Goal: Navigation & Orientation: Find specific page/section

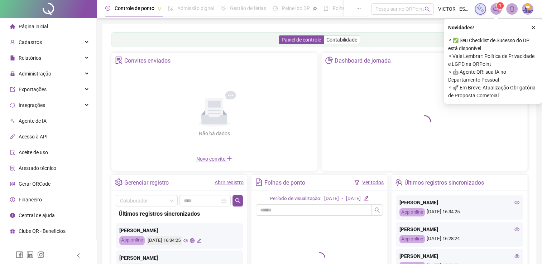
click at [534, 29] on div "Painel de controle Contabilidade Convites enviados Não há dados Não há dados No…" at bounding box center [318, 169] width 433 height 291
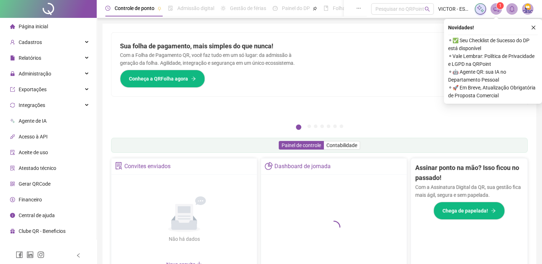
scroll to position [185, 0]
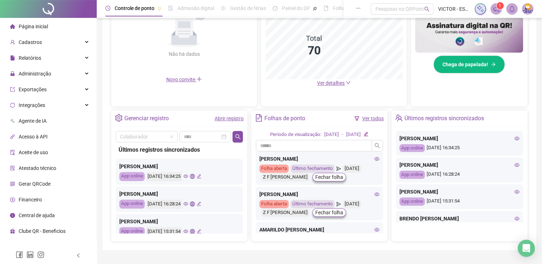
click at [332, 81] on span "Ver detalhes" at bounding box center [331, 83] width 28 height 6
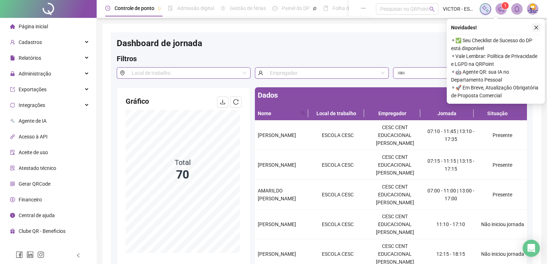
click at [537, 29] on icon "close" at bounding box center [536, 28] width 4 height 4
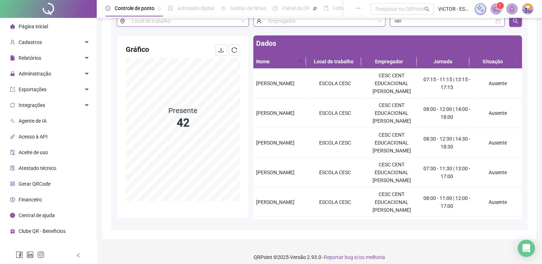
scroll to position [21, 0]
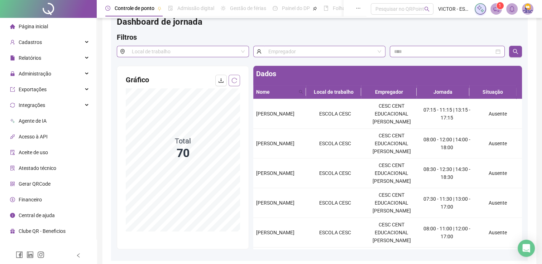
click at [235, 78] on icon "reload" at bounding box center [234, 81] width 6 height 6
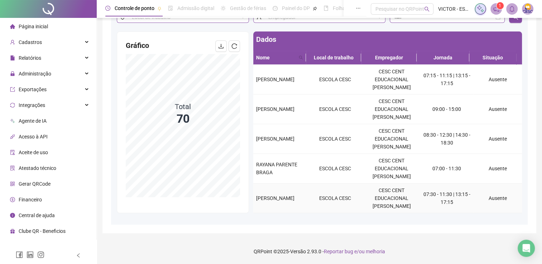
scroll to position [0, 0]
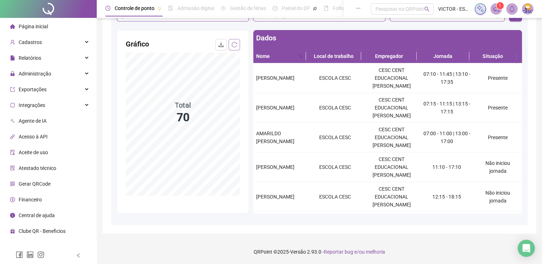
click at [239, 45] on button "button" at bounding box center [233, 44] width 11 height 11
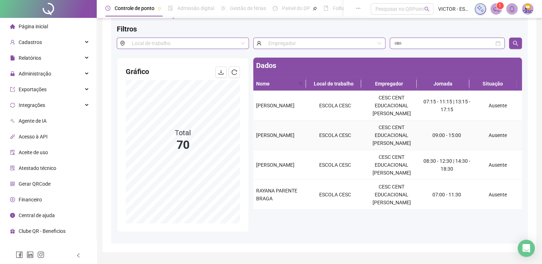
scroll to position [57, 0]
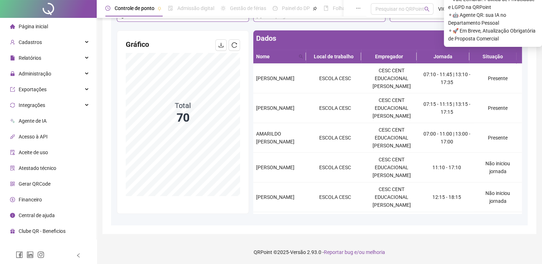
scroll to position [57, 0]
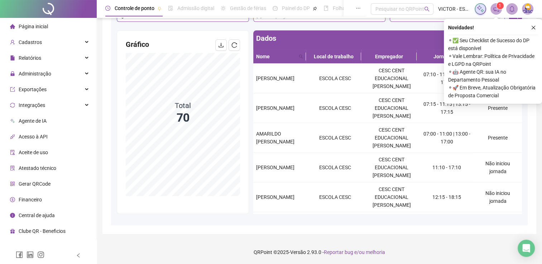
click at [524, 39] on body "Página inicial Cadastros Relatórios Administração Exportações Integrações Agent…" at bounding box center [271, 75] width 542 height 264
click at [533, 28] on icon "close" at bounding box center [533, 28] width 4 height 4
click at [531, 27] on div "Dashboard de jornada Filtros Local de trabalho Empregador Gráfico Total 70 Dado…" at bounding box center [318, 100] width 433 height 267
click at [532, 25] on div "Dashboard de jornada Filtros Local de trabalho Empregador Gráfico Total 70 Dado…" at bounding box center [318, 100] width 433 height 267
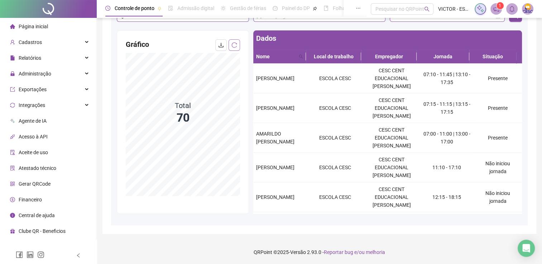
click at [232, 46] on icon "reload" at bounding box center [234, 44] width 5 height 5
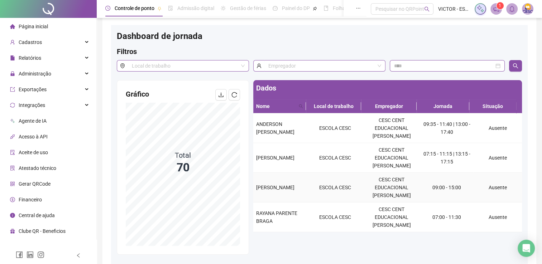
scroll to position [0, 0]
